Goal: Task Accomplishment & Management: Manage account settings

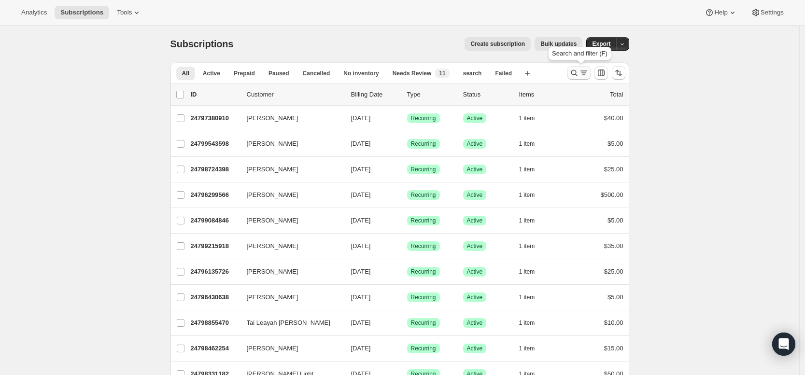
click at [584, 74] on icon "Search and filter results" at bounding box center [584, 73] width 10 height 10
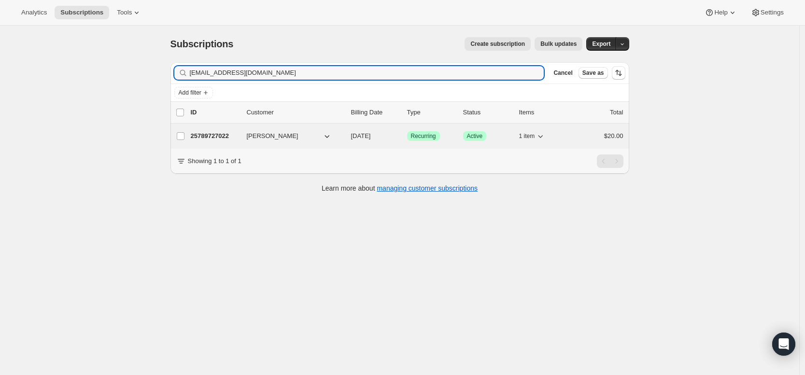
type input "[EMAIL_ADDRESS][DOMAIN_NAME]"
click at [480, 138] on span "Active" at bounding box center [475, 136] width 16 height 8
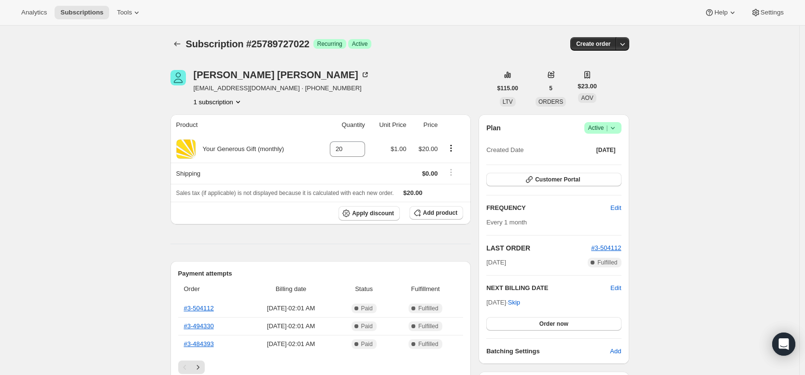
click at [613, 128] on icon at bounding box center [613, 128] width 10 height 10
click at [607, 165] on span "Cancel subscription" at bounding box center [602, 163] width 55 height 7
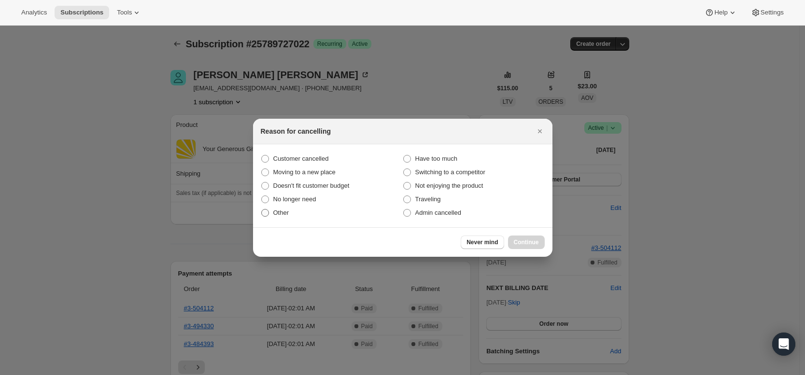
click at [266, 214] on span ":rbs:" at bounding box center [265, 213] width 8 height 8
click at [262, 210] on input "Other" at bounding box center [261, 209] width 0 height 0
radio input "true"
click at [523, 243] on span "Continue" at bounding box center [526, 242] width 25 height 8
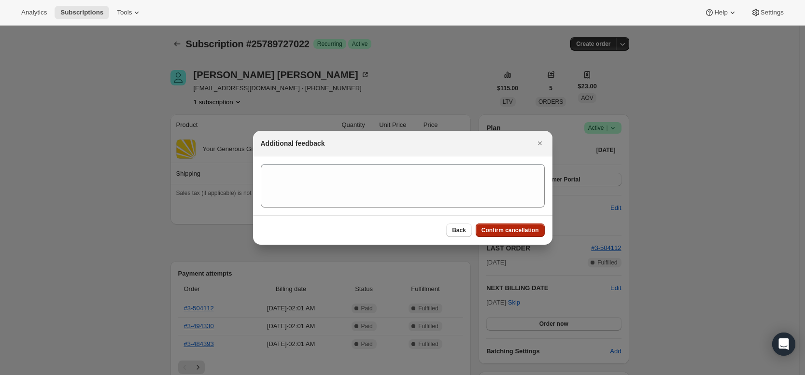
click at [520, 232] on span "Confirm cancellation" at bounding box center [509, 230] width 57 height 8
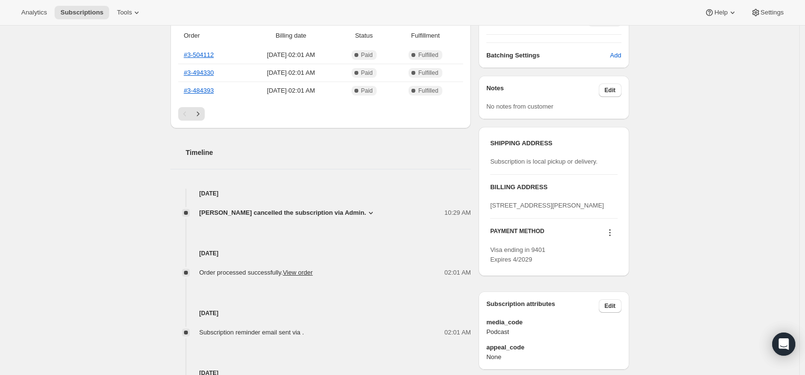
scroll to position [290, 0]
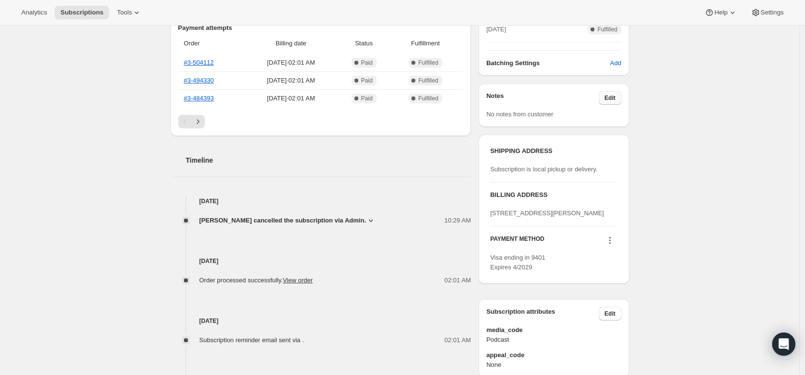
click at [613, 98] on span "Edit" at bounding box center [609, 98] width 11 height 8
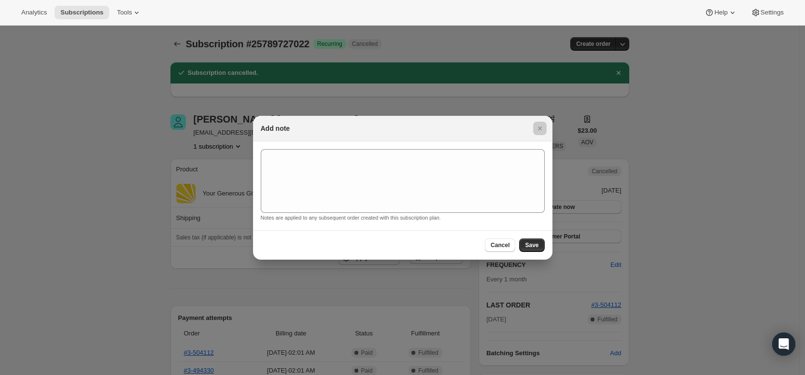
click at [613, 98] on div at bounding box center [402, 187] width 805 height 375
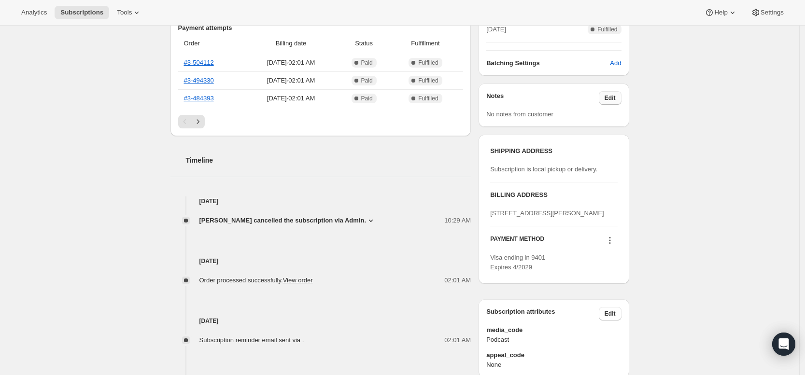
click at [609, 99] on span "Edit" at bounding box center [609, 98] width 11 height 8
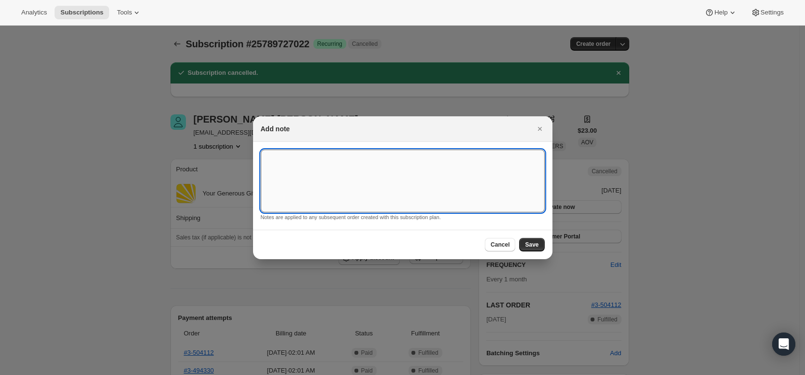
click at [389, 183] on textarea ":ret:" at bounding box center [403, 181] width 284 height 63
type textarea "Customer is experiencing financial issues"
click at [526, 245] on span "Save" at bounding box center [532, 245] width 14 height 8
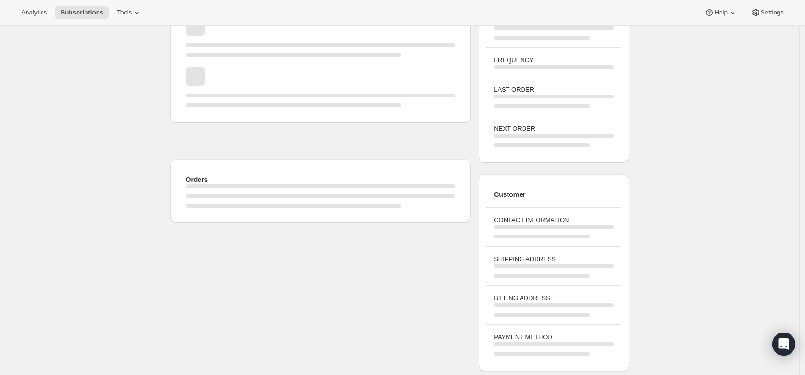
scroll to position [290, 0]
